Goal: Task Accomplishment & Management: Complete application form

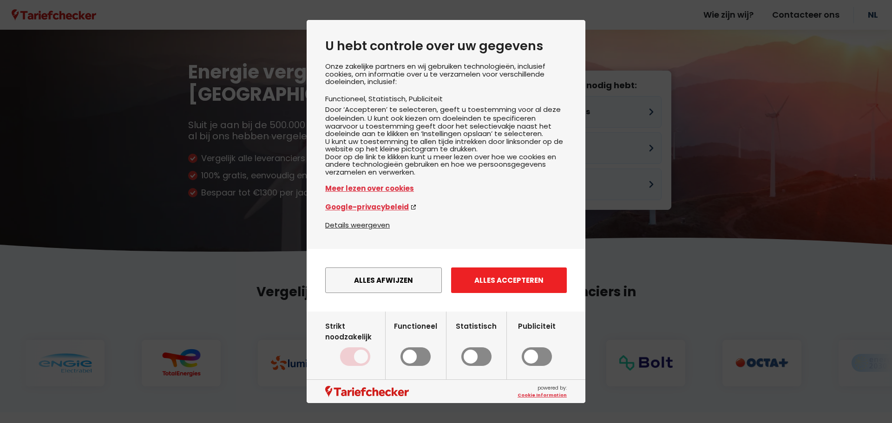
click at [507, 285] on button "Alles accepteren" at bounding box center [509, 281] width 116 height 26
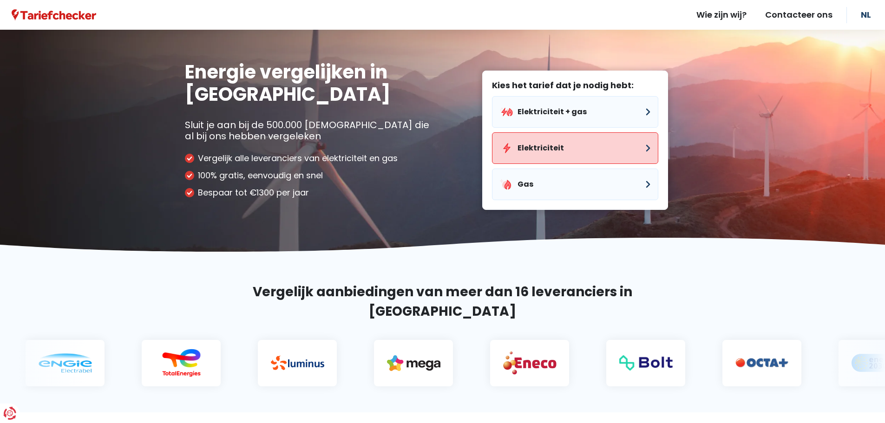
click at [559, 150] on button "Elektriciteit" at bounding box center [575, 148] width 166 height 32
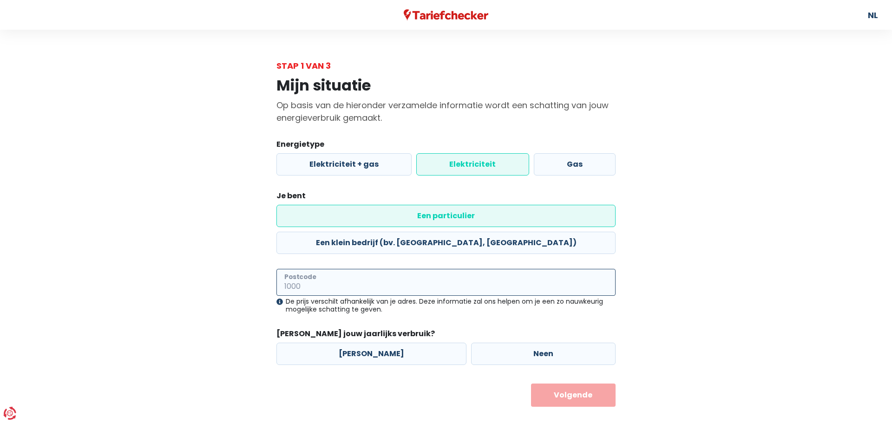
click at [394, 269] on input "Postcode" at bounding box center [446, 282] width 339 height 27
type input "2560"
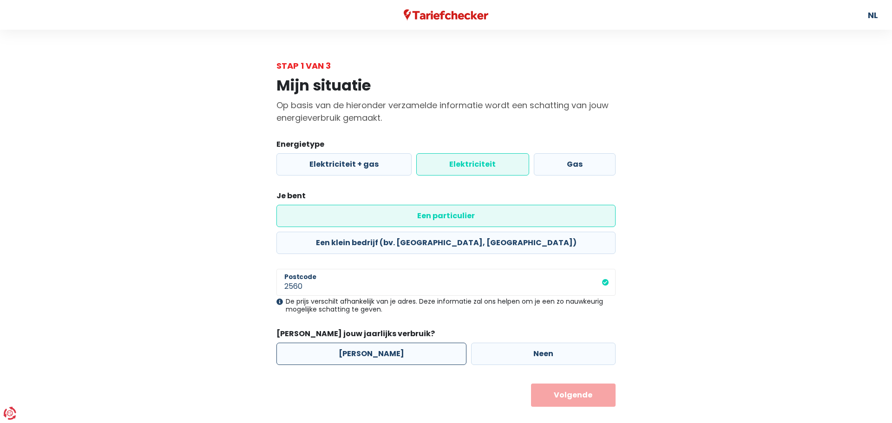
click at [409, 343] on label "[PERSON_NAME]" at bounding box center [372, 354] width 190 height 22
click at [409, 343] on input "[PERSON_NAME]" at bounding box center [372, 354] width 190 height 22
radio input "true"
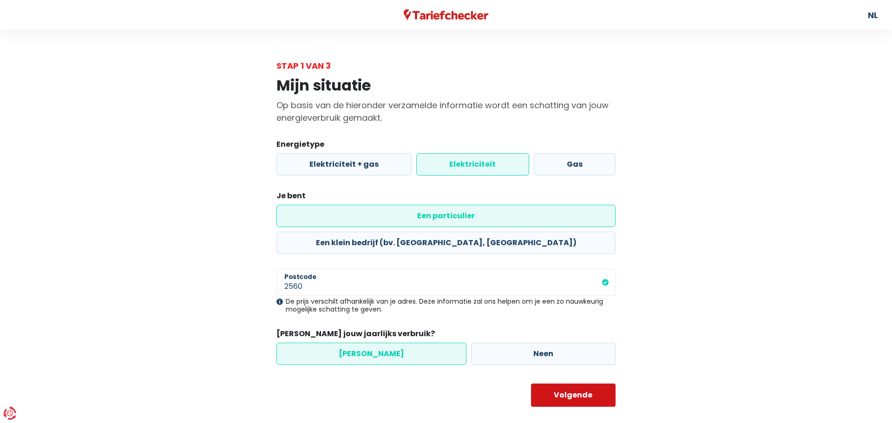
click at [550, 384] on button "Volgende" at bounding box center [573, 395] width 85 height 23
select select
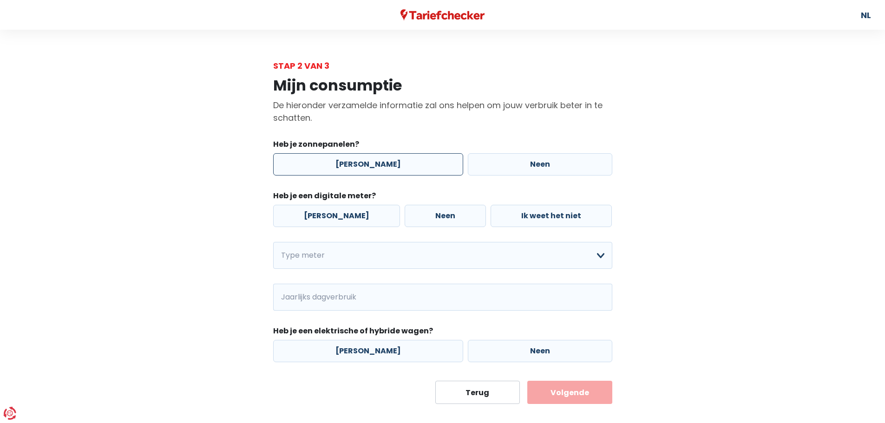
click at [340, 167] on label "[PERSON_NAME]" at bounding box center [368, 164] width 190 height 22
click at [340, 167] on input "[PERSON_NAME]" at bounding box center [368, 164] width 190 height 22
radio input "true"
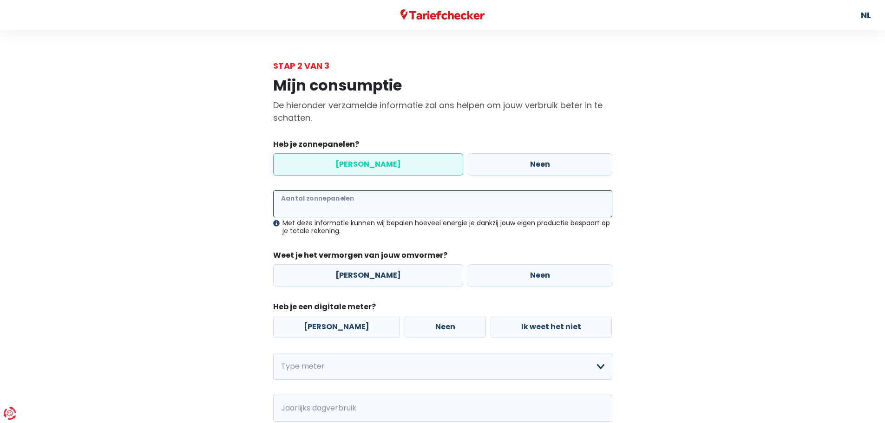
click at [333, 206] on input "Aantal zonnepanelen" at bounding box center [442, 204] width 339 height 27
type input "26"
click at [355, 277] on label "[PERSON_NAME]" at bounding box center [368, 275] width 190 height 22
click at [355, 277] on input "[PERSON_NAME]" at bounding box center [368, 275] width 190 height 22
radio input "true"
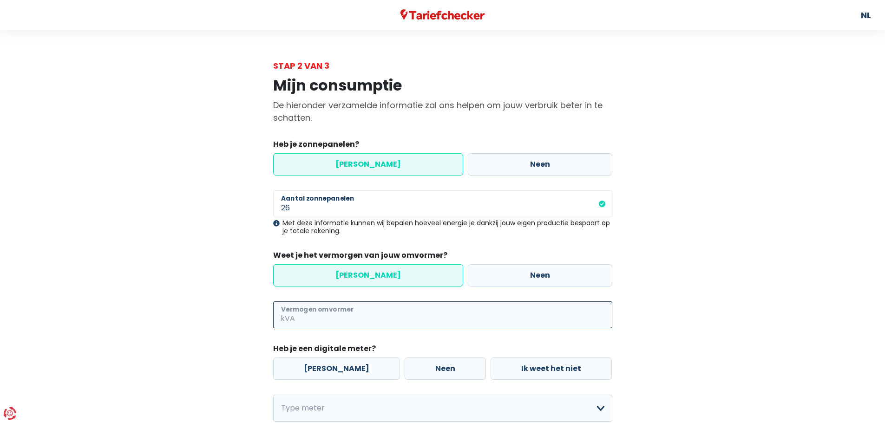
click at [357, 315] on input "Vermogen omvormer" at bounding box center [455, 315] width 316 height 27
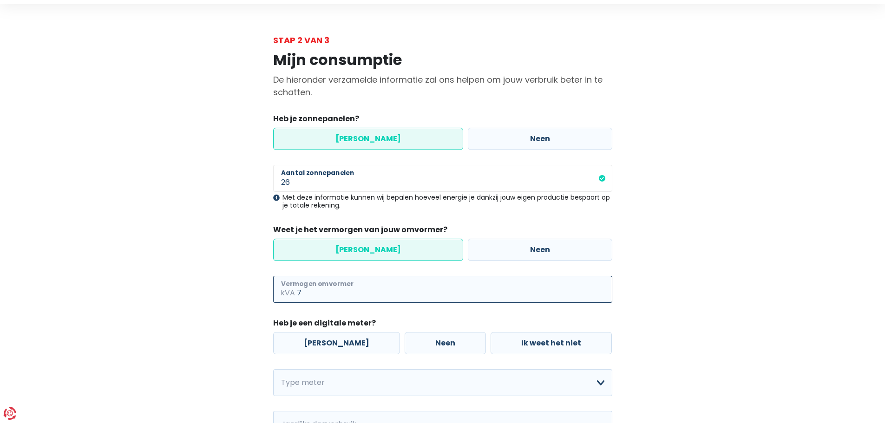
scroll to position [46, 0]
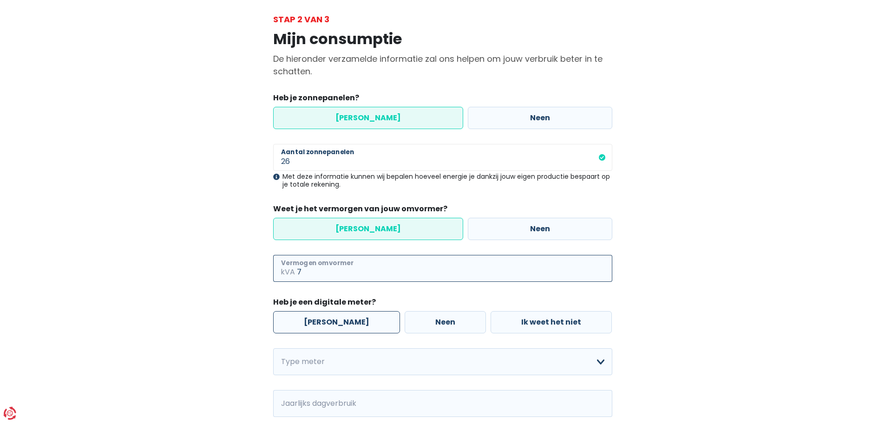
type input "7"
click at [326, 324] on label "[PERSON_NAME]" at bounding box center [336, 322] width 127 height 22
click at [326, 324] on input "[PERSON_NAME]" at bounding box center [336, 322] width 127 height 22
radio input "true"
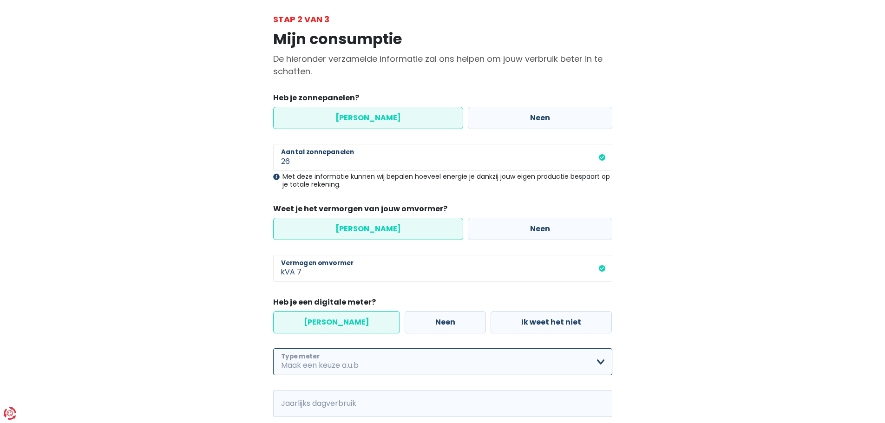
click at [470, 357] on select "Enkelvoudig Tweevoudig Enkelvoudig + uitsluitend nachttarief Tweevoudig + uitsl…" at bounding box center [442, 362] width 339 height 27
select select "day_single_rate"
click at [273, 349] on select "Enkelvoudig Tweevoudig Enkelvoudig + uitsluitend nachttarief Tweevoudig + uitsl…" at bounding box center [442, 362] width 339 height 27
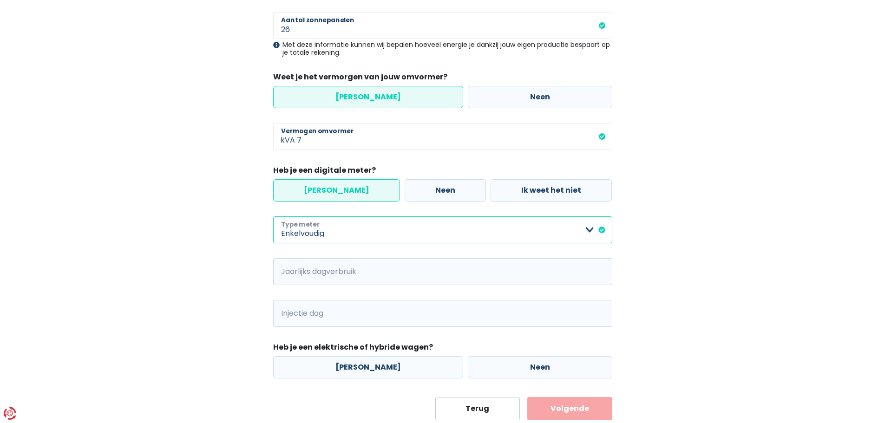
scroll to position [186, 0]
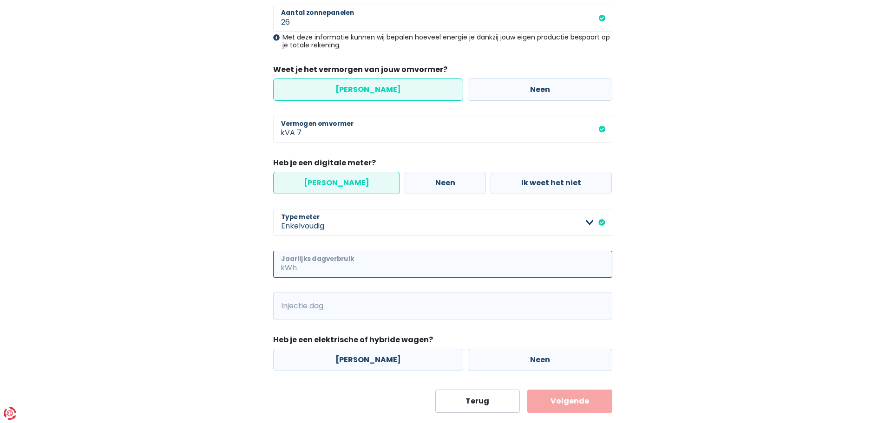
click at [415, 270] on input "Jaarlijks dagverbruik" at bounding box center [456, 264] width 314 height 27
click at [396, 307] on input "Injectie dag" at bounding box center [456, 306] width 314 height 27
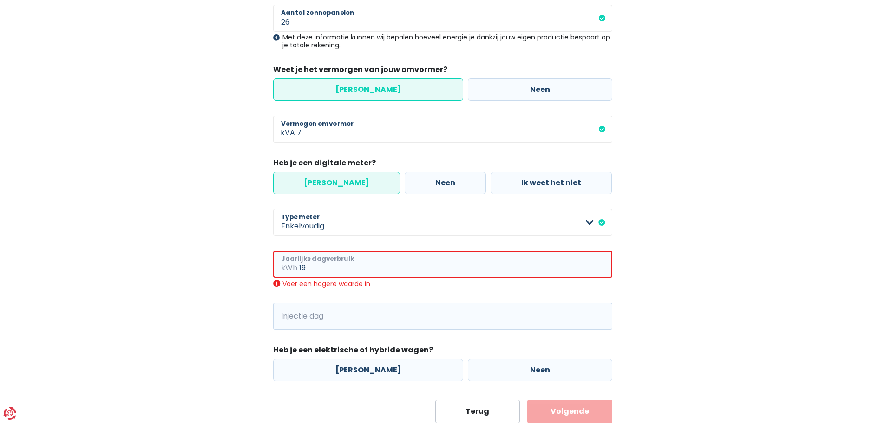
click at [341, 269] on input "19" at bounding box center [455, 264] width 313 height 27
type input "1"
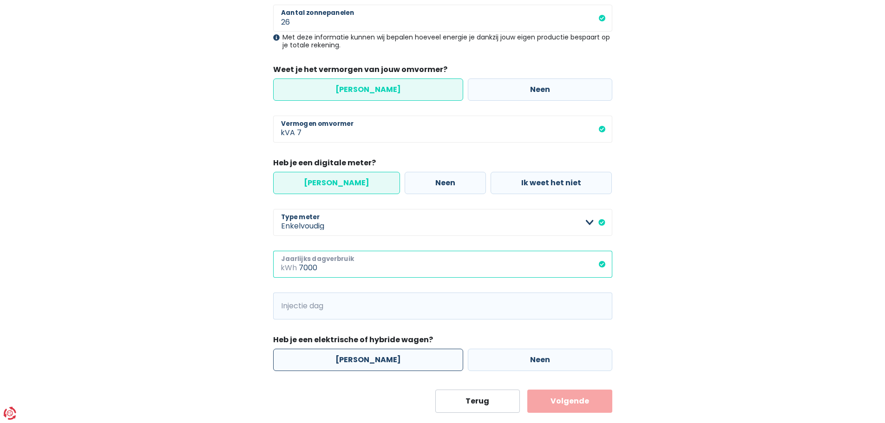
type input "7000"
click at [346, 362] on label "[PERSON_NAME]" at bounding box center [368, 360] width 190 height 22
click at [346, 362] on input "[PERSON_NAME]" at bounding box center [368, 360] width 190 height 22
radio input "true"
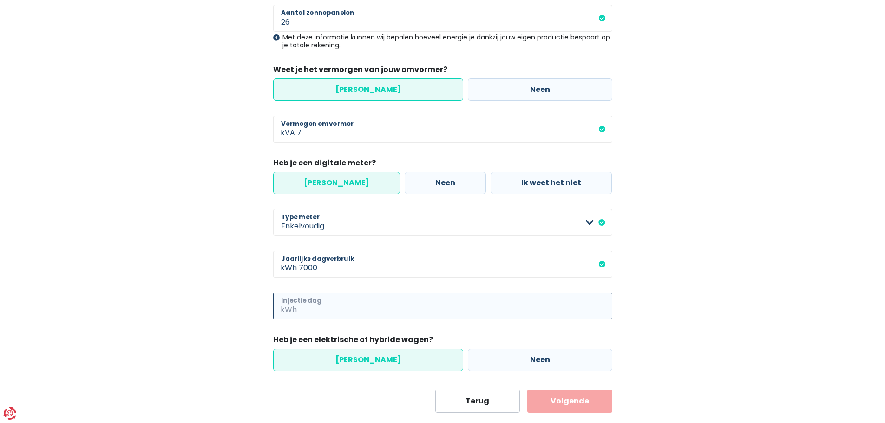
click at [478, 303] on input "Injectie dag" at bounding box center [456, 306] width 314 height 27
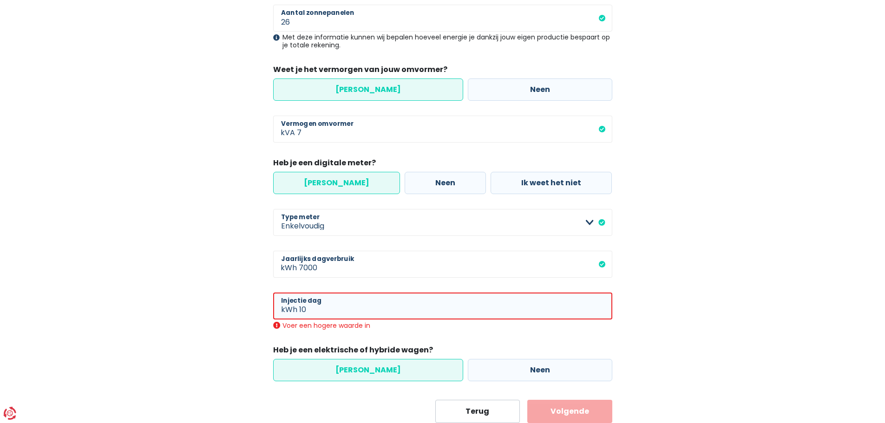
click at [613, 332] on div "Mijn consumptie De hieronder verzamelde informatie zal ons helpen om jouw verbr…" at bounding box center [442, 154] width 353 height 537
click at [387, 311] on input "10" at bounding box center [455, 306] width 313 height 27
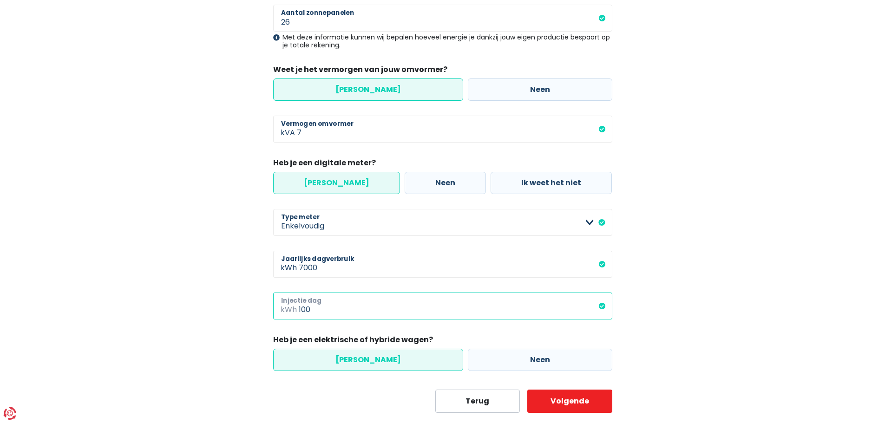
click at [321, 312] on input "100" at bounding box center [456, 306] width 314 height 27
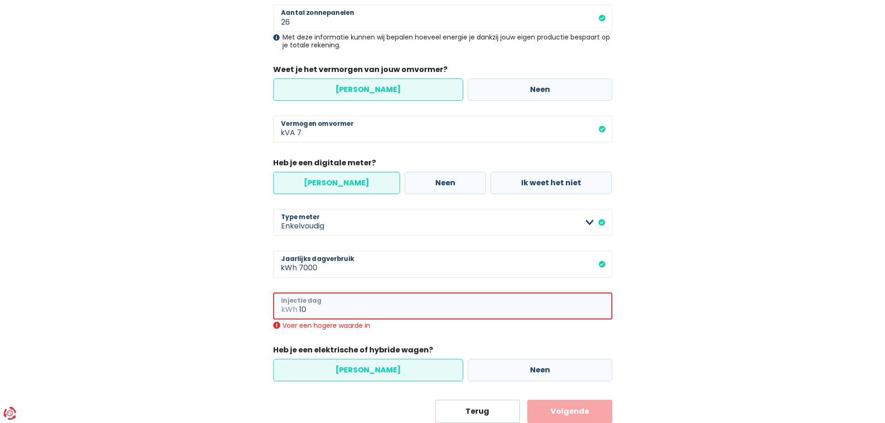
type input "1"
type input "2"
click at [528, 400] on button "Volgende" at bounding box center [570, 411] width 85 height 23
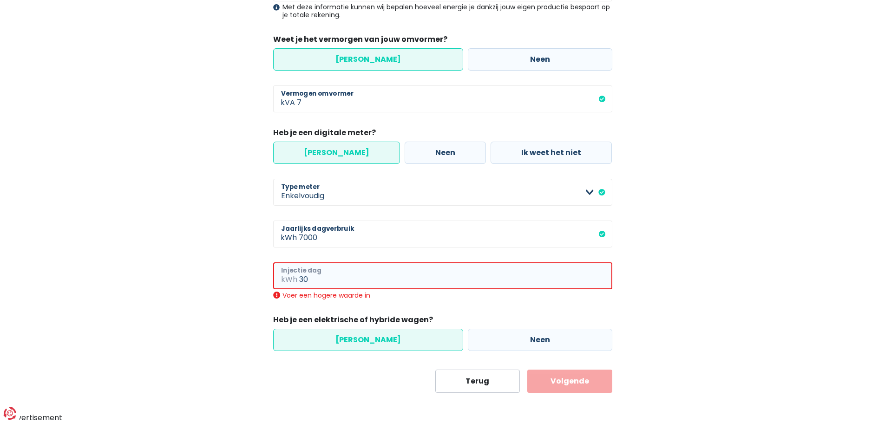
type input "3"
type input "4"
type input "1"
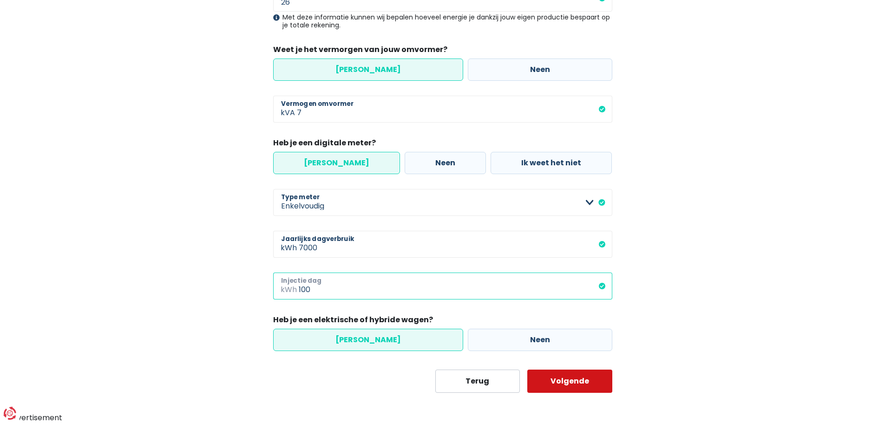
type input "100"
click at [590, 381] on button "Volgende" at bounding box center [570, 381] width 85 height 23
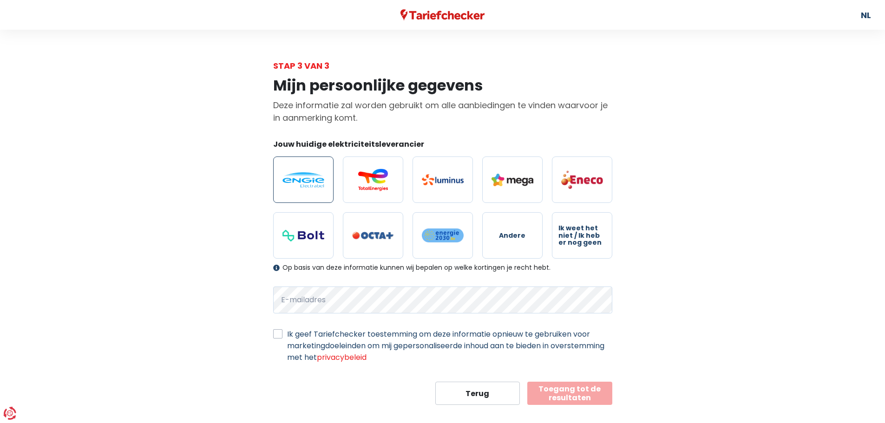
click at [315, 178] on img at bounding box center [304, 179] width 42 height 15
click at [315, 178] on input "radio" at bounding box center [303, 180] width 60 height 46
radio input "true"
